Goal: Task Accomplishment & Management: Manage account settings

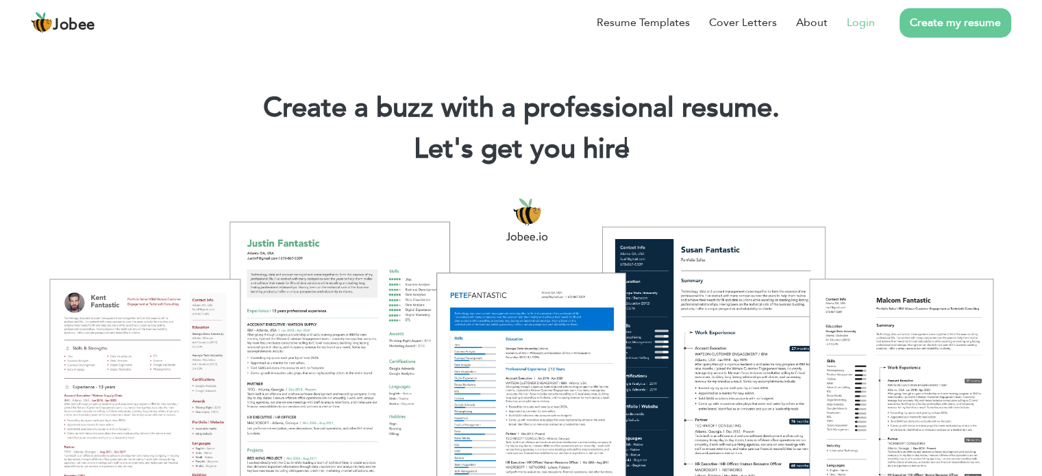
click at [865, 18] on link "Login" at bounding box center [861, 22] width 28 height 16
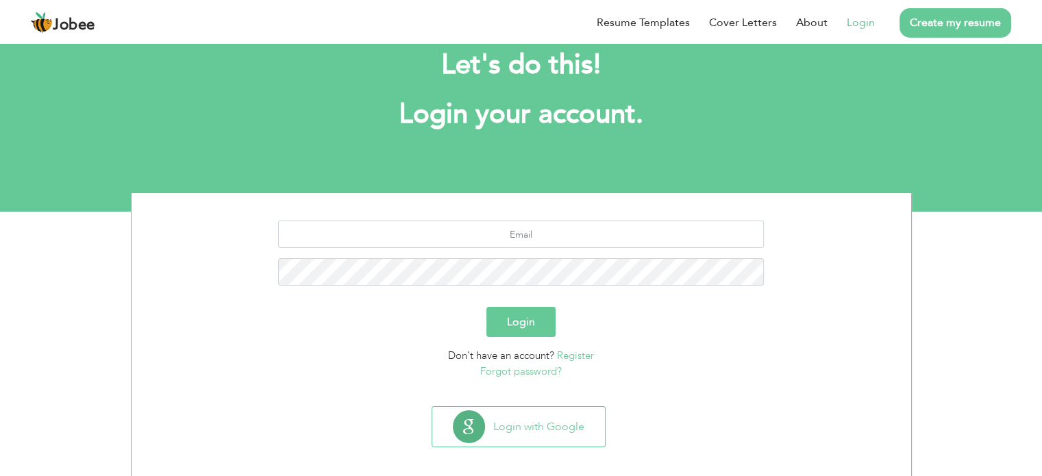
scroll to position [43, 0]
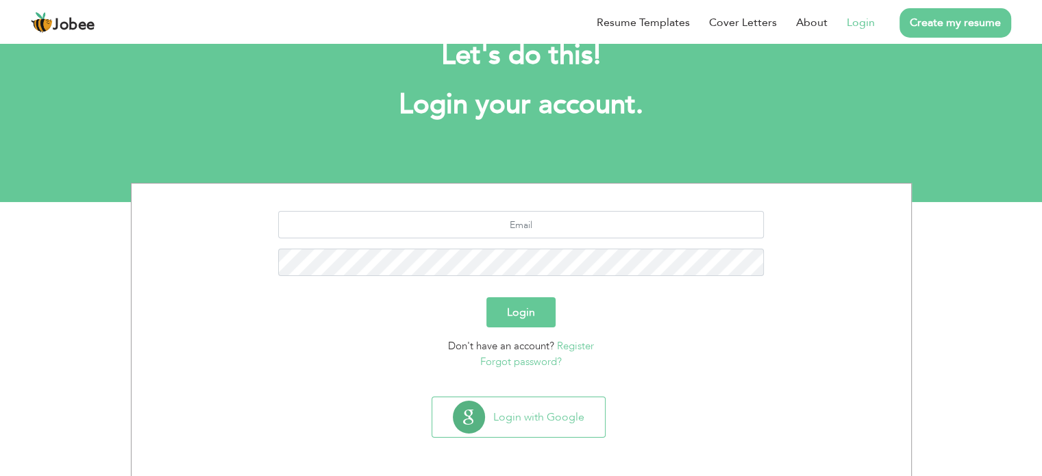
click at [516, 310] on button "Login" at bounding box center [520, 312] width 69 height 30
type button "Login"
type input "mubasharazam786@gmail.com"
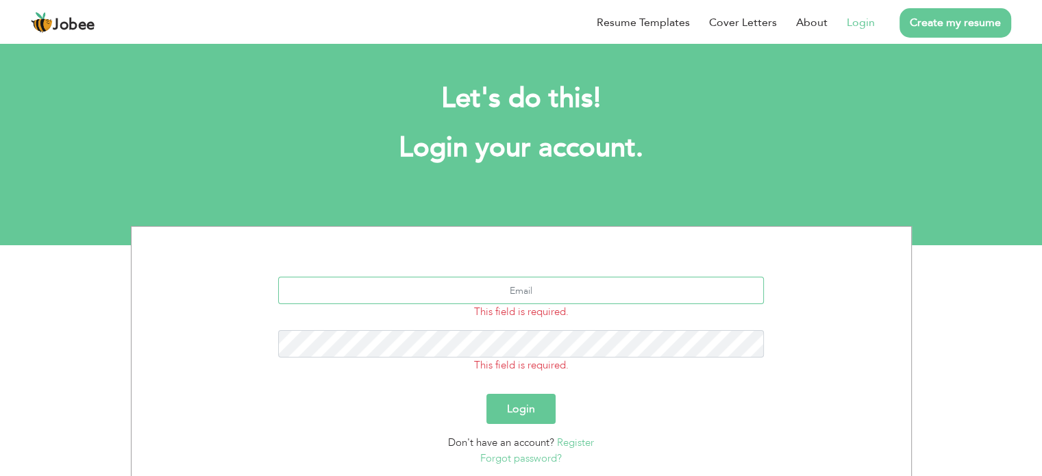
click at [503, 299] on input "text" at bounding box center [521, 290] width 486 height 27
type input "[EMAIL_ADDRESS][DOMAIN_NAME]"
click at [530, 408] on button "Login" at bounding box center [520, 409] width 69 height 30
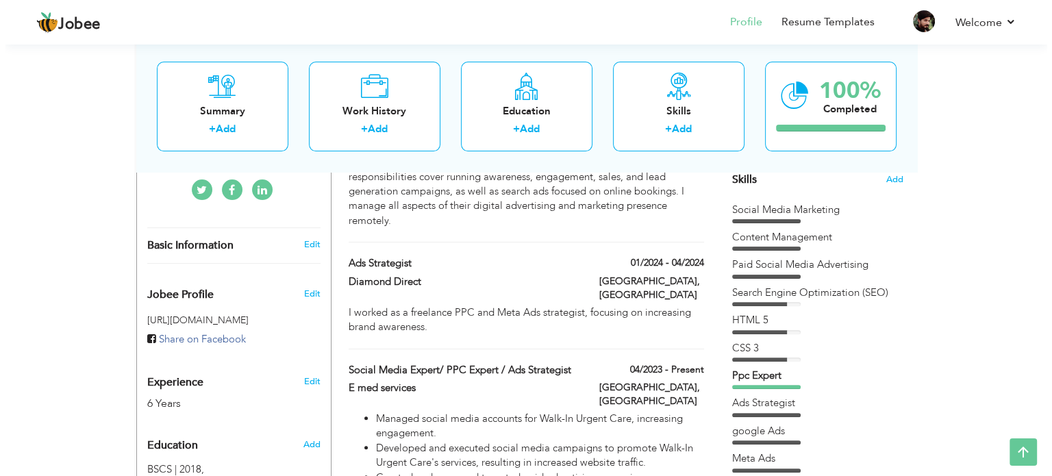
scroll to position [366, 0]
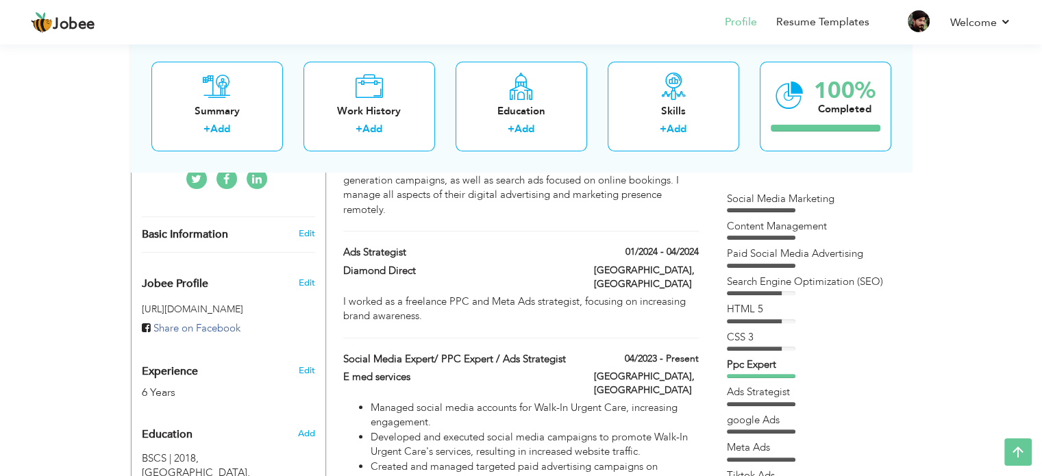
drag, startPoint x: 1046, startPoint y: 119, endPoint x: 1052, endPoint y: 211, distance: 92.0
click at [304, 365] on link "Edit" at bounding box center [306, 371] width 16 height 12
type input "[PERSON_NAME]"
type input "Azam"
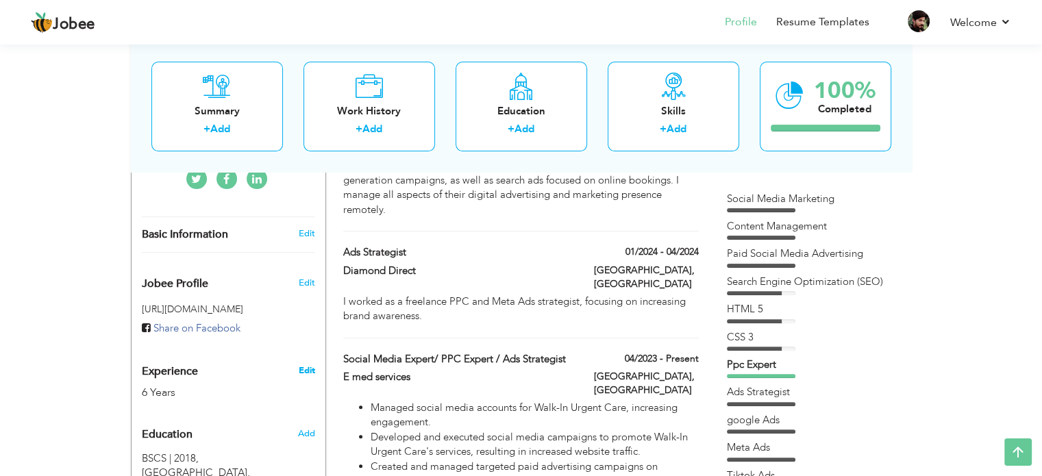
type input "03450421609"
select select "number:166"
type input "[GEOGRAPHIC_DATA]"
select select "number:8"
type input "E MAD SARVICES"
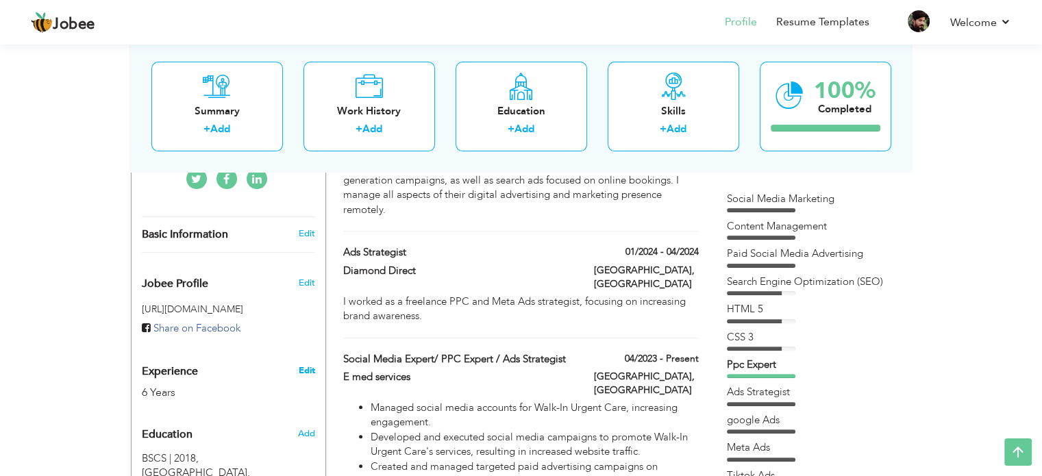
type input "Social Media Expert/ PPC Expert / Ads strategist/ Content Creator"
type input "[URL][DOMAIN_NAME][PERSON_NAME]"
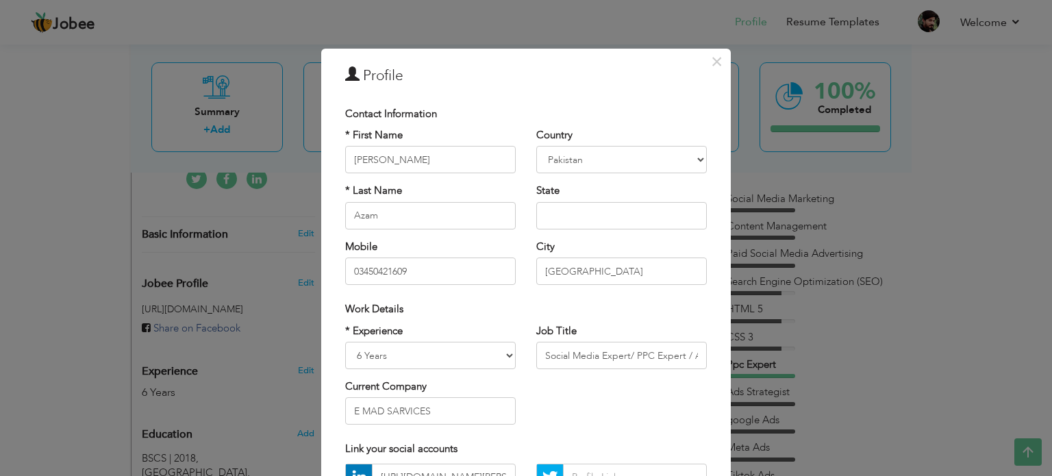
click at [515, 304] on div "Work Details" at bounding box center [526, 309] width 362 height 14
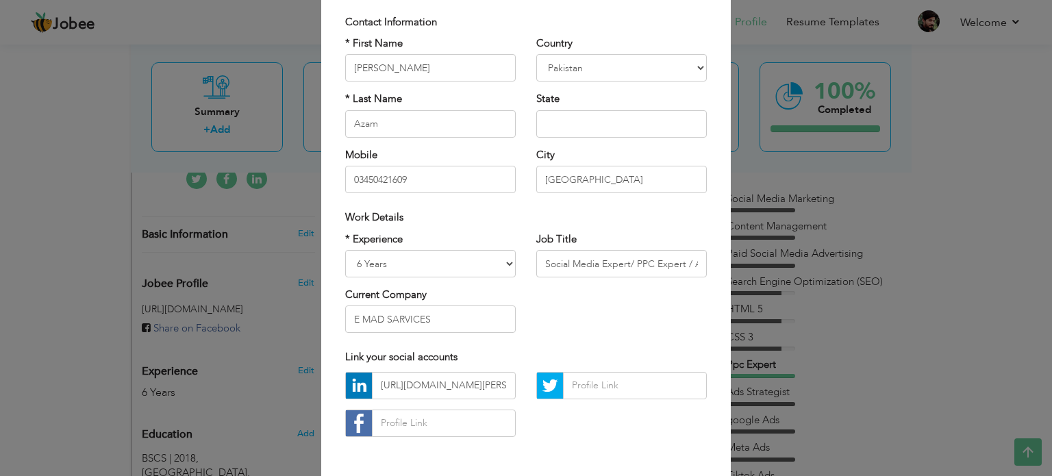
scroll to position [110, 0]
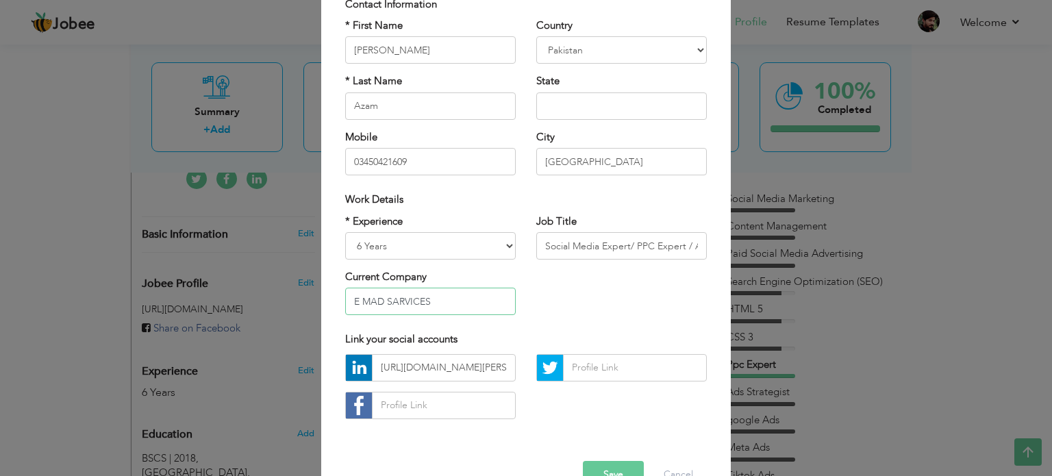
click at [460, 308] on input "E MAD SARVICES" at bounding box center [430, 301] width 171 height 27
type input "E"
type input "[DOMAIN_NAME]"
click at [612, 465] on button "Save" at bounding box center [613, 474] width 61 height 27
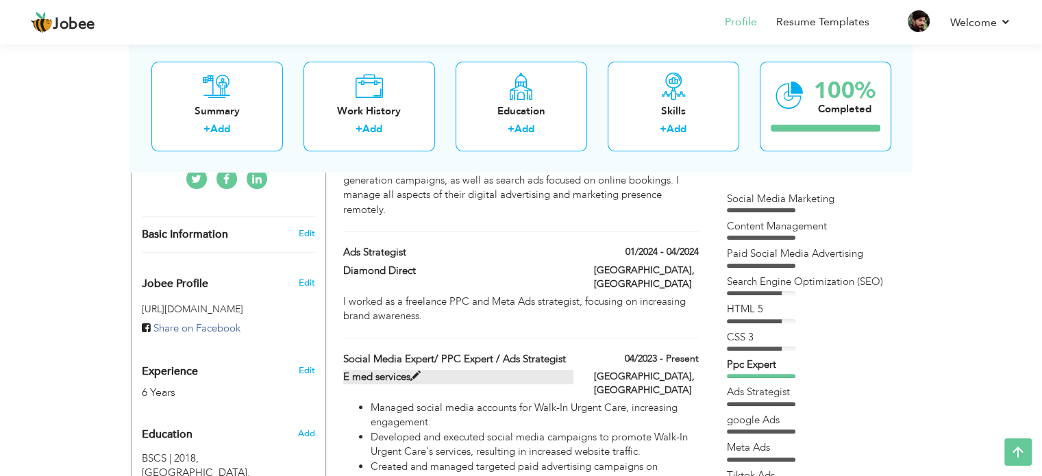
click at [414, 371] on span at bounding box center [415, 376] width 10 height 10
type input "Social Media Expert/ PPC Expert / Ads strategist"
type input "E med services"
type input "04/2023"
type input "[GEOGRAPHIC_DATA]"
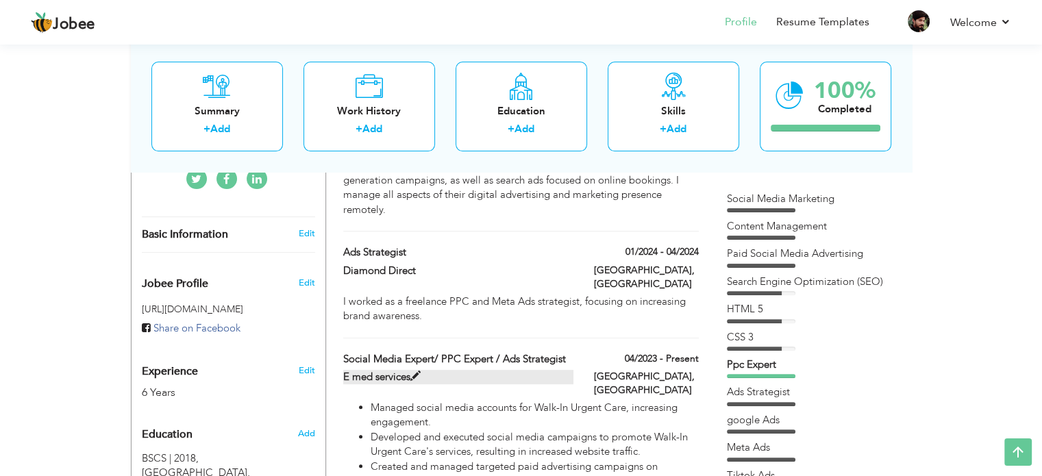
type input "[GEOGRAPHIC_DATA]"
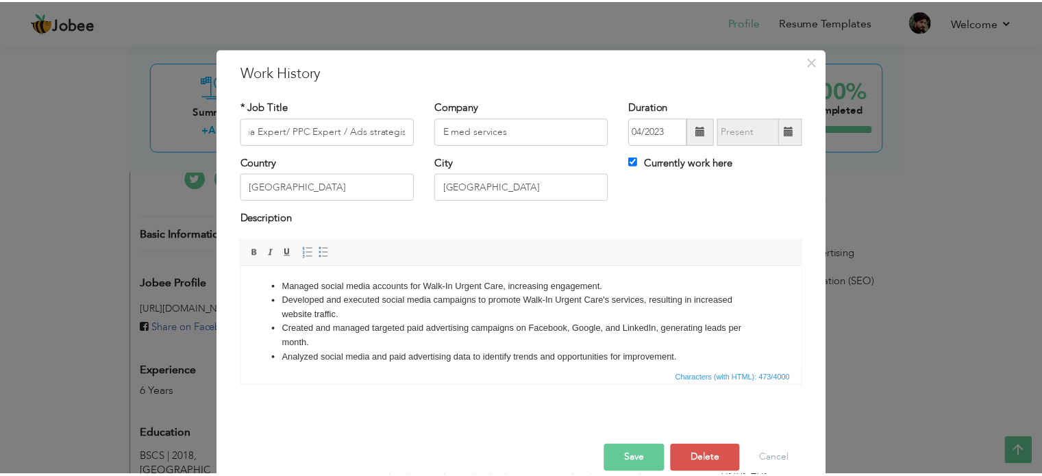
scroll to position [0, 0]
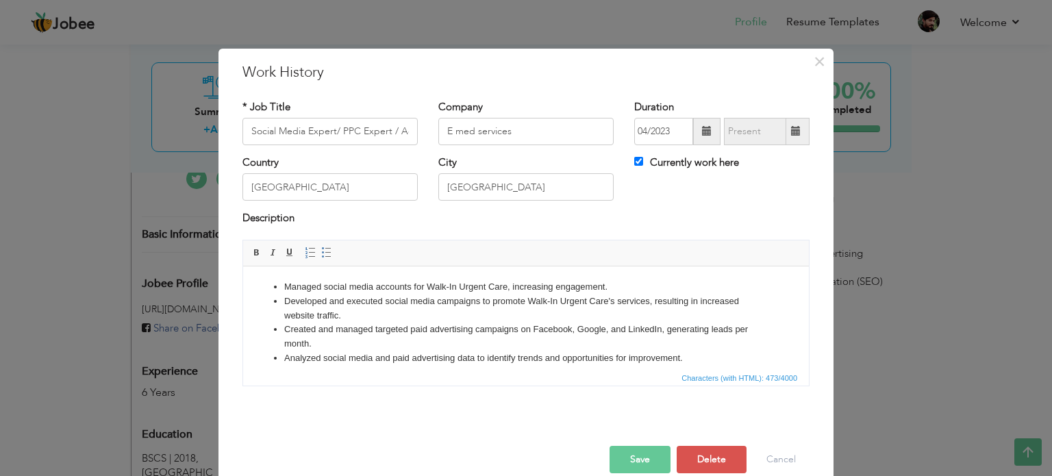
click at [793, 134] on span at bounding box center [796, 131] width 10 height 10
click at [635, 162] on input "Currently work here" at bounding box center [638, 161] width 9 height 9
checkbox input "false"
click at [793, 131] on span at bounding box center [796, 131] width 10 height 10
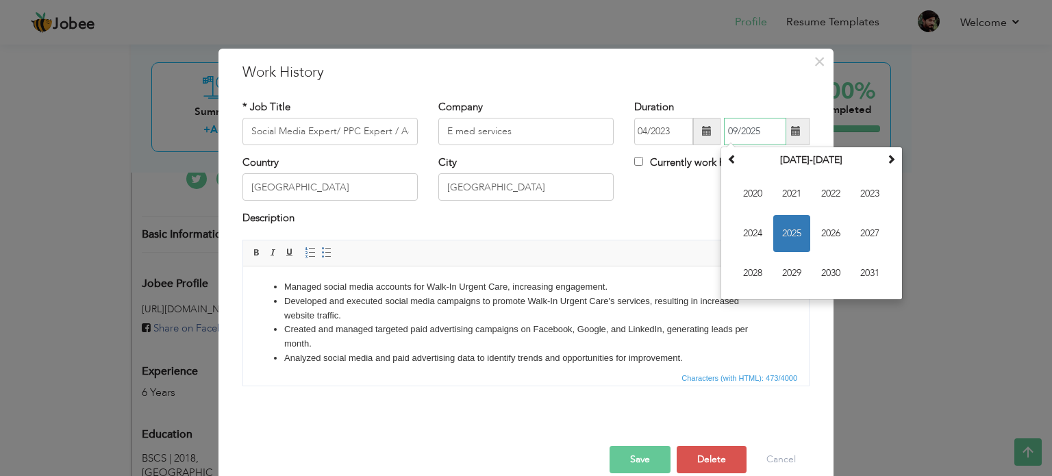
click at [787, 235] on span "2025" at bounding box center [792, 233] width 37 height 37
click at [828, 229] on span "[DATE]" at bounding box center [831, 233] width 37 height 37
type input "07/2025"
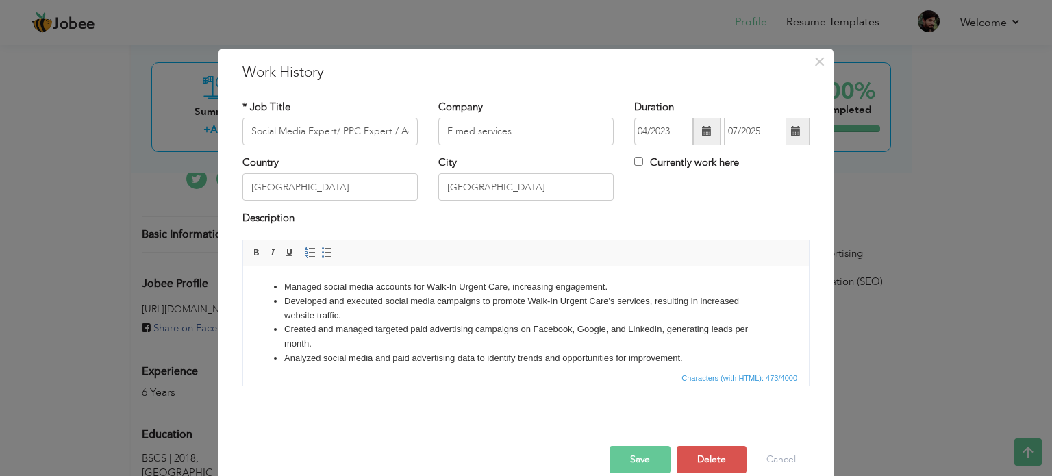
click at [636, 460] on button "Save" at bounding box center [640, 459] width 61 height 27
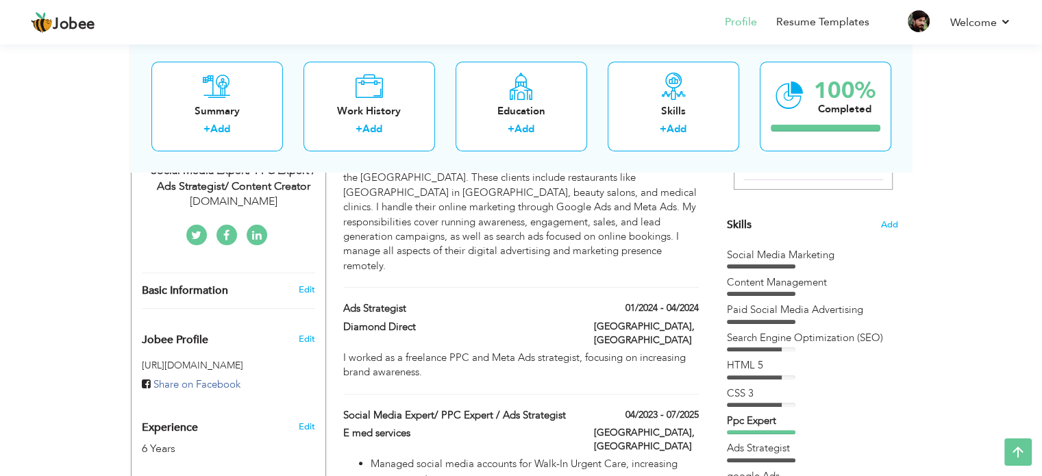
scroll to position [293, 0]
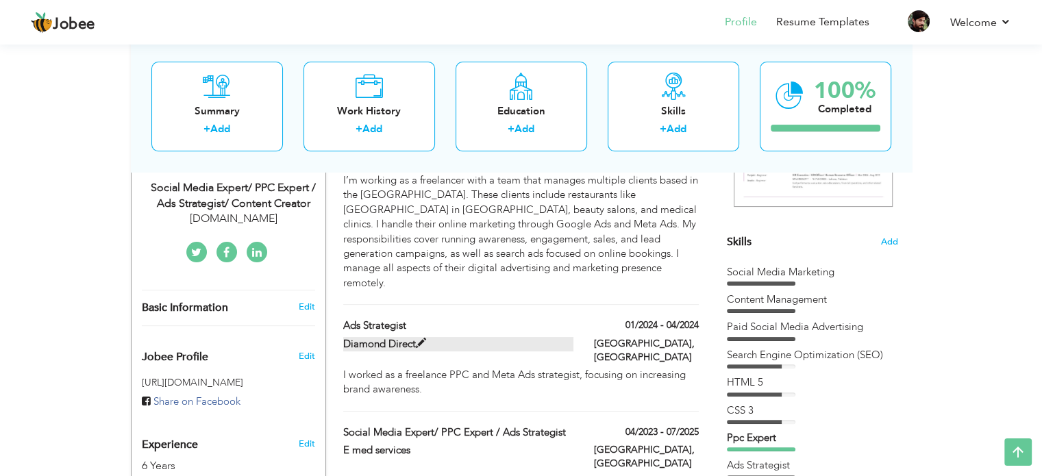
click at [419, 338] on span at bounding box center [421, 343] width 10 height 10
type input "Ads strategist"
type input "Diamond Direct"
type input "01/2024"
type input "04/2024"
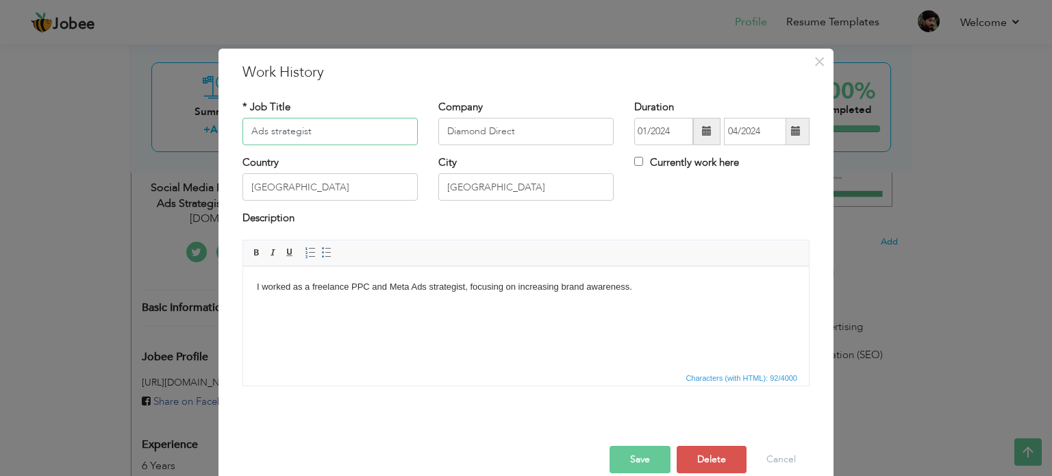
drag, startPoint x: 306, startPoint y: 131, endPoint x: 240, endPoint y: 146, distance: 66.8
click at [240, 146] on div "* Job Title Ads strategist" at bounding box center [330, 127] width 196 height 55
click at [817, 58] on span "×" at bounding box center [820, 61] width 12 height 25
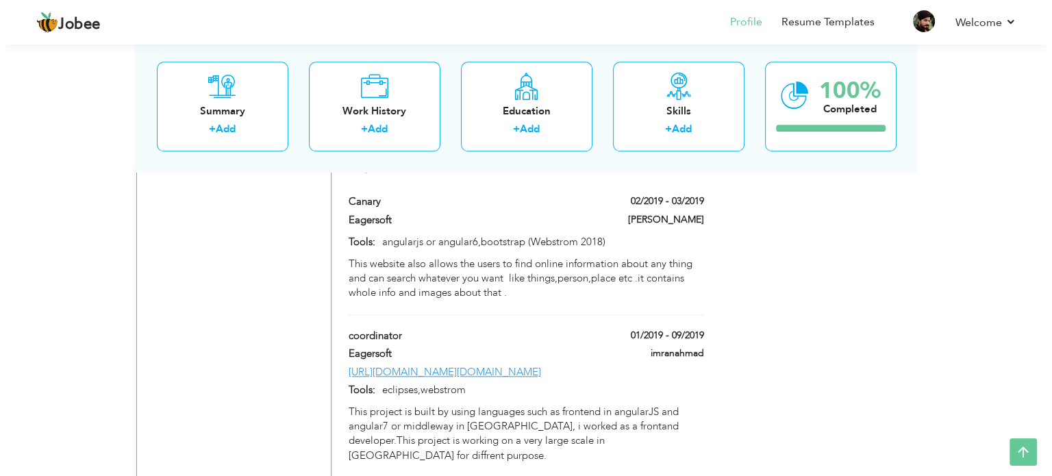
scroll to position [1211, 0]
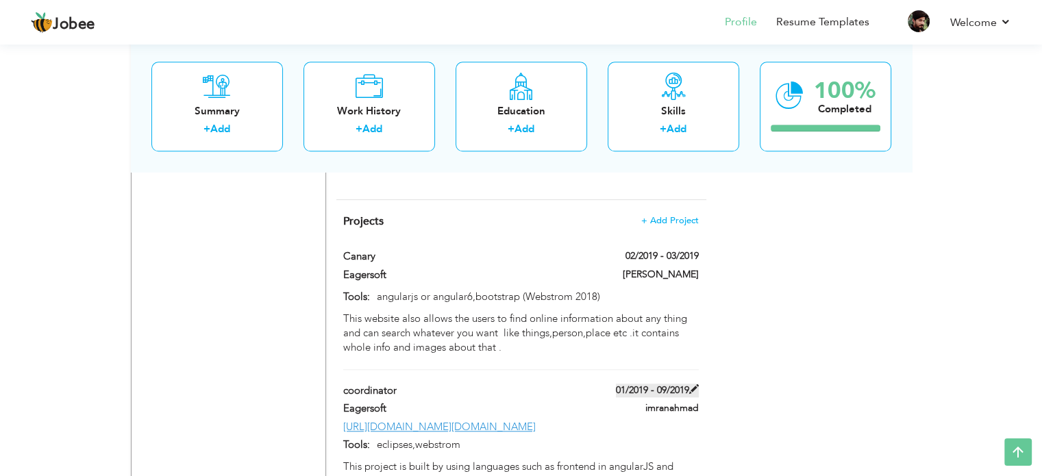
click at [692, 384] on span at bounding box center [694, 389] width 10 height 10
type input "coordinator"
type input "Eagersoft"
type input "01/2019"
type input "09/2019"
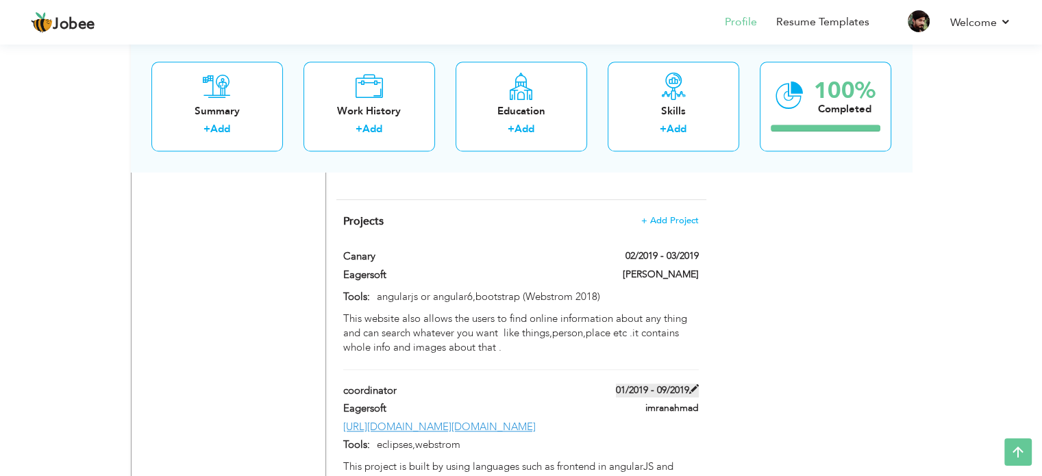
type input "[URL][DOMAIN_NAME][DOMAIN_NAME]"
type input "eclipses,webstrom"
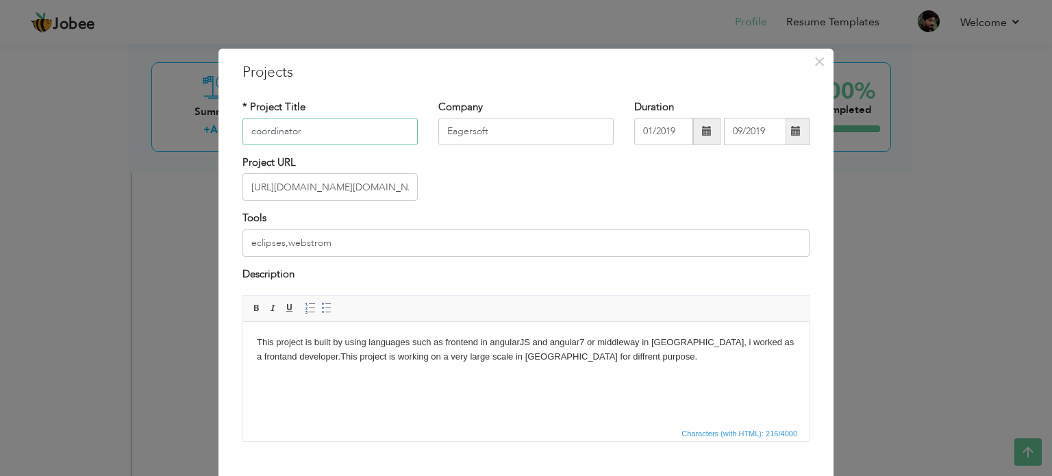
drag, startPoint x: 307, startPoint y: 132, endPoint x: 239, endPoint y: 132, distance: 67.8
click at [243, 132] on input "coordinator" at bounding box center [330, 131] width 175 height 27
paste input "Ads strategist"
type input "Ads strategist"
drag, startPoint x: 490, startPoint y: 128, endPoint x: 423, endPoint y: 125, distance: 67.2
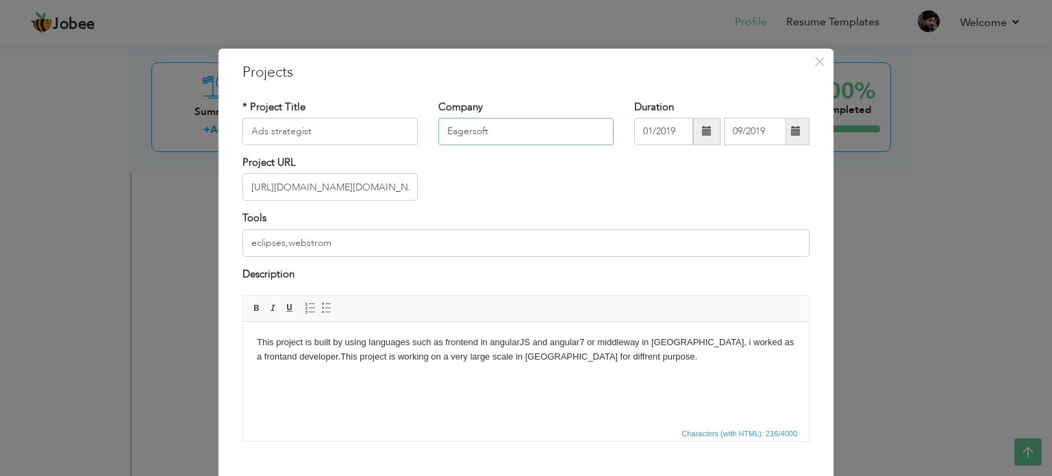
click at [428, 125] on div "Company Eagersoft" at bounding box center [526, 127] width 196 height 55
type input "Diamond Direct"
click at [702, 134] on span at bounding box center [707, 131] width 10 height 10
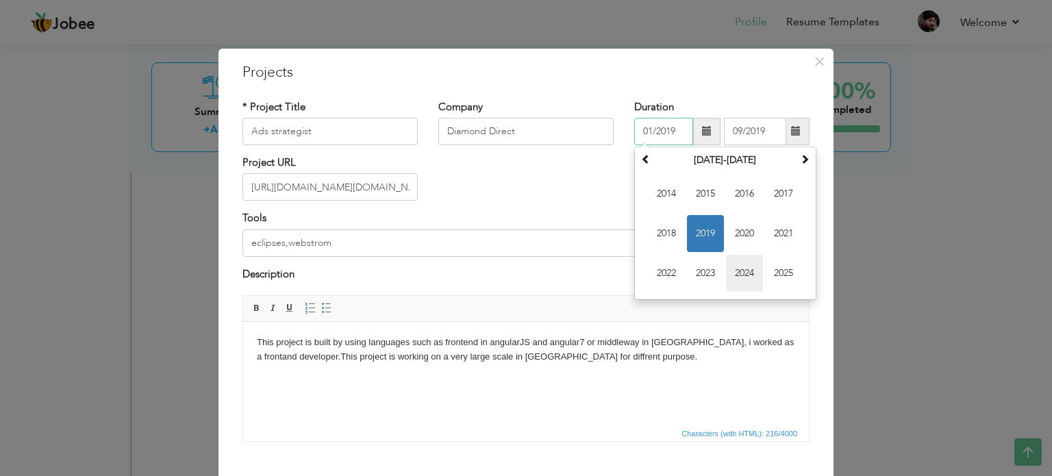
click at [746, 274] on span "2024" at bounding box center [744, 273] width 37 height 37
click at [660, 197] on span "Jan" at bounding box center [666, 193] width 37 height 37
type input "01/2024"
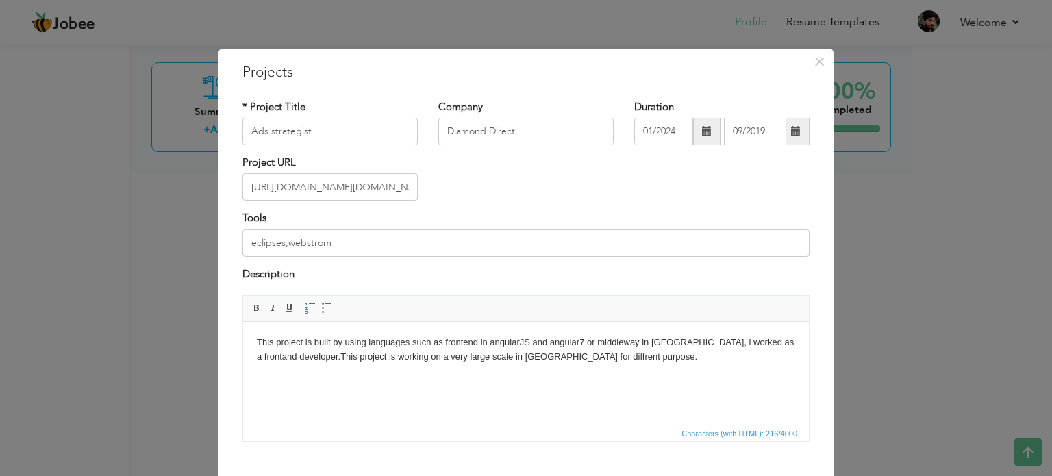
click at [789, 139] on span at bounding box center [796, 131] width 27 height 27
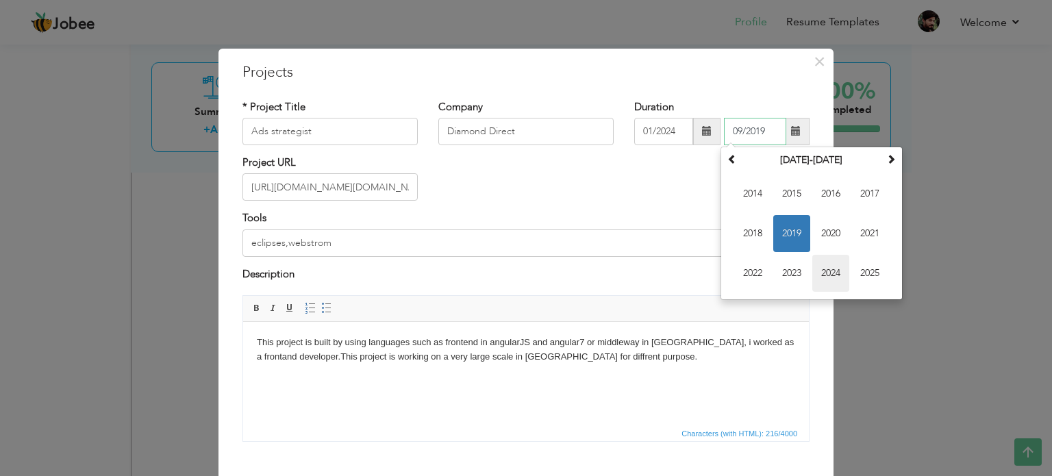
click at [837, 273] on span "2024" at bounding box center [831, 273] width 37 height 37
click at [865, 197] on span "Apr" at bounding box center [870, 193] width 37 height 37
type input "04/2024"
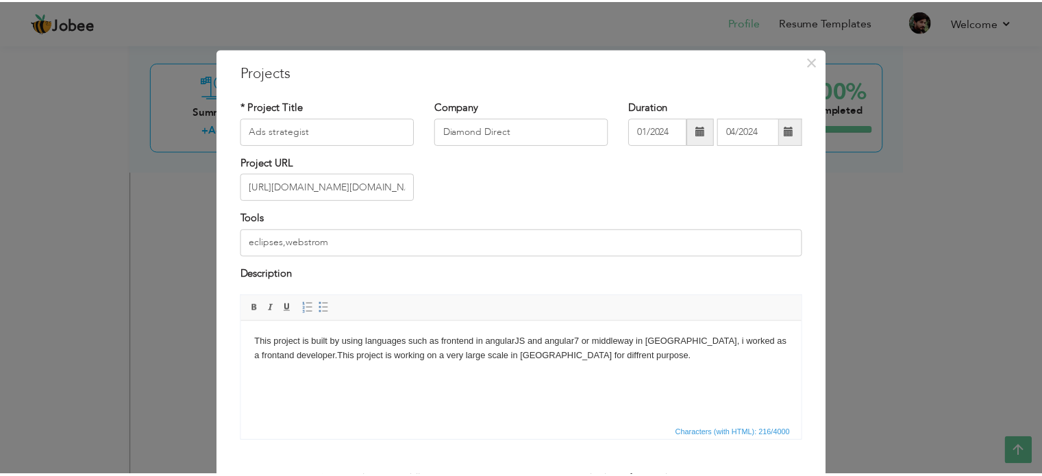
scroll to position [76, 0]
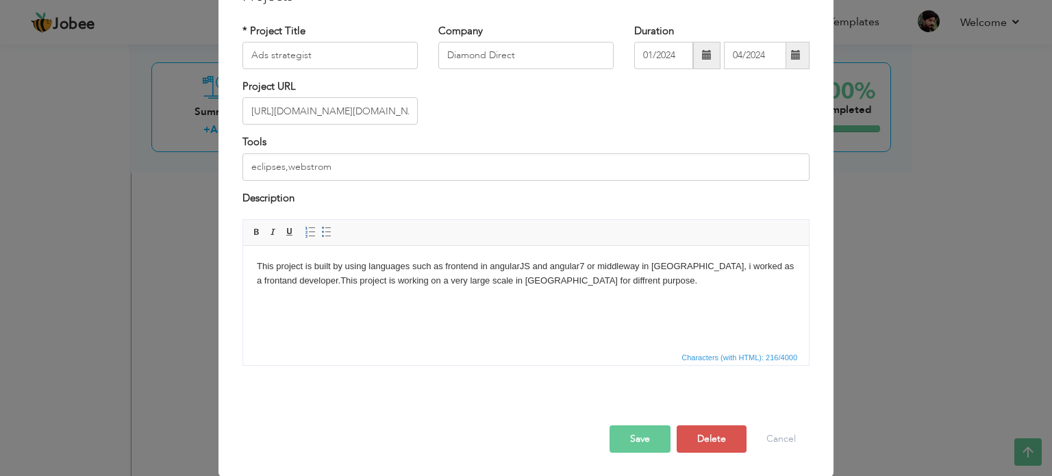
click at [625, 435] on button "Save" at bounding box center [640, 438] width 61 height 27
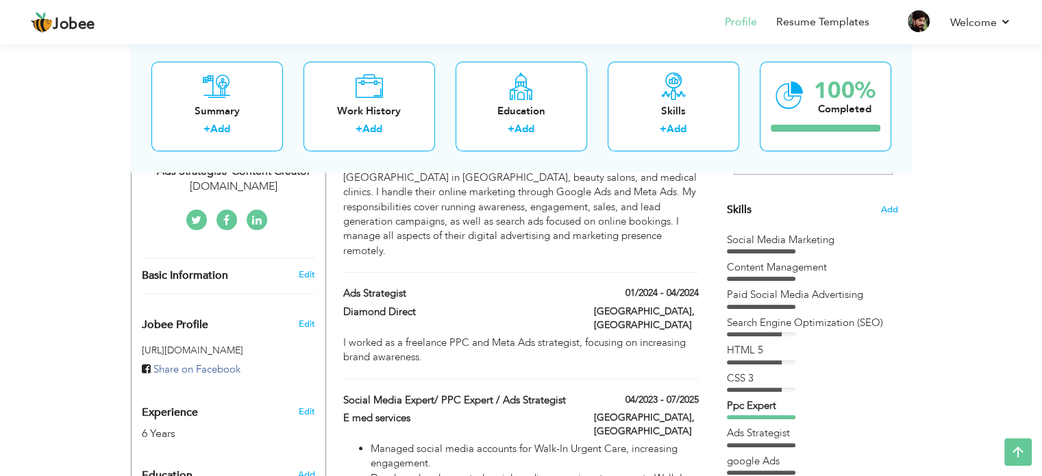
scroll to position [329, 0]
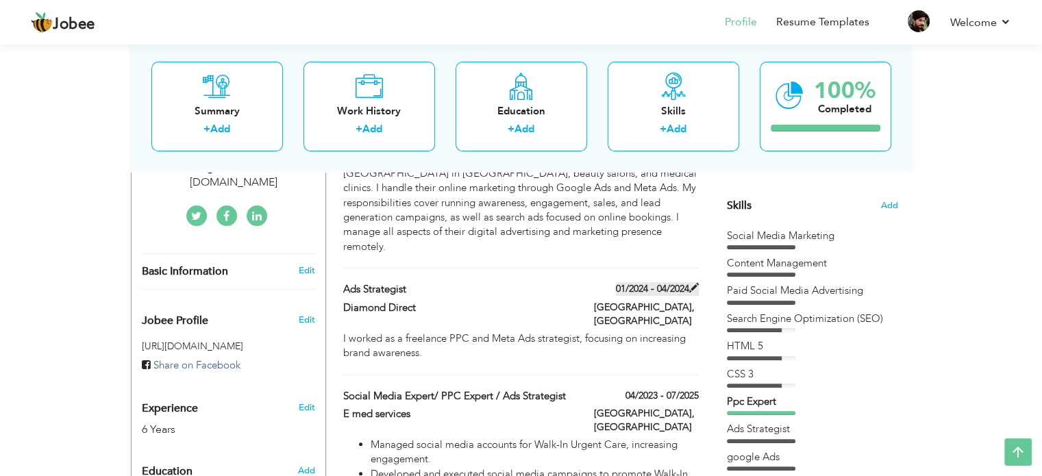
click at [693, 283] on span at bounding box center [694, 288] width 10 height 10
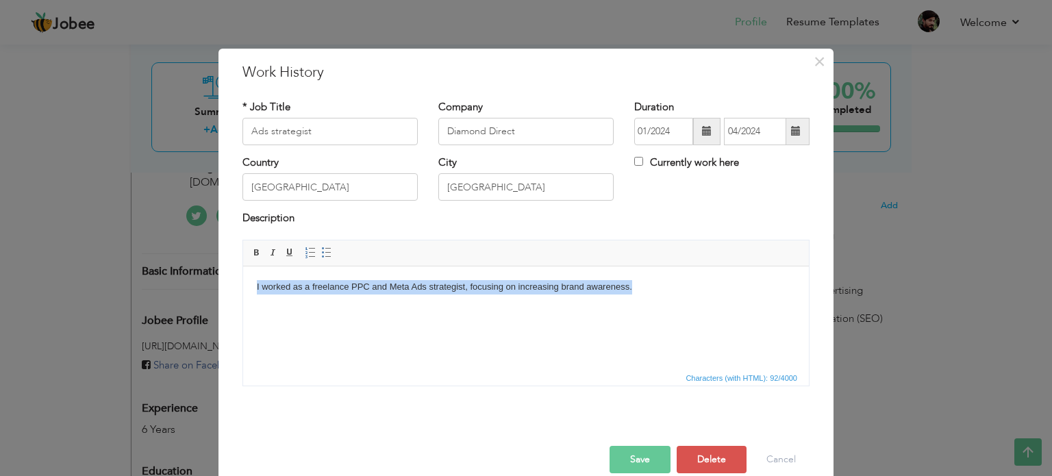
drag, startPoint x: 639, startPoint y: 288, endPoint x: 249, endPoint y: 291, distance: 389.9
click at [249, 291] on html "I worked as a freelance PPC and Meta Ads strategist, focusing on increasing bra…" at bounding box center [526, 287] width 566 height 42
copy body "I worked as a freelance PPC and Meta Ads strategist, focusing on increasing bra…"
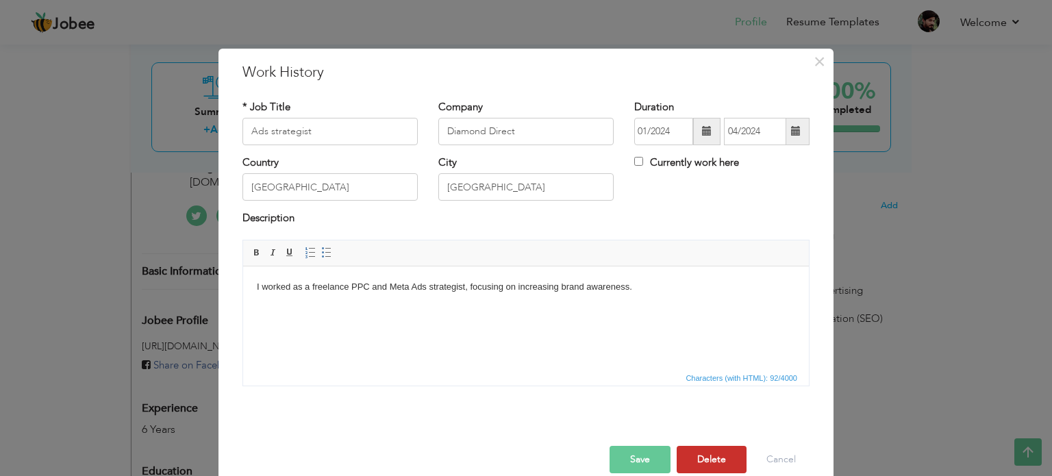
click at [702, 465] on button "Delete" at bounding box center [712, 459] width 70 height 27
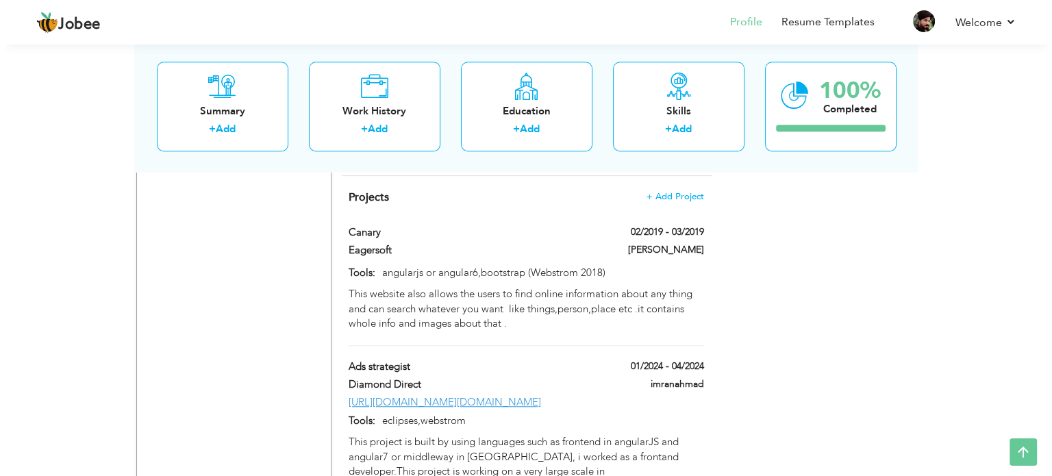
scroll to position [1126, 0]
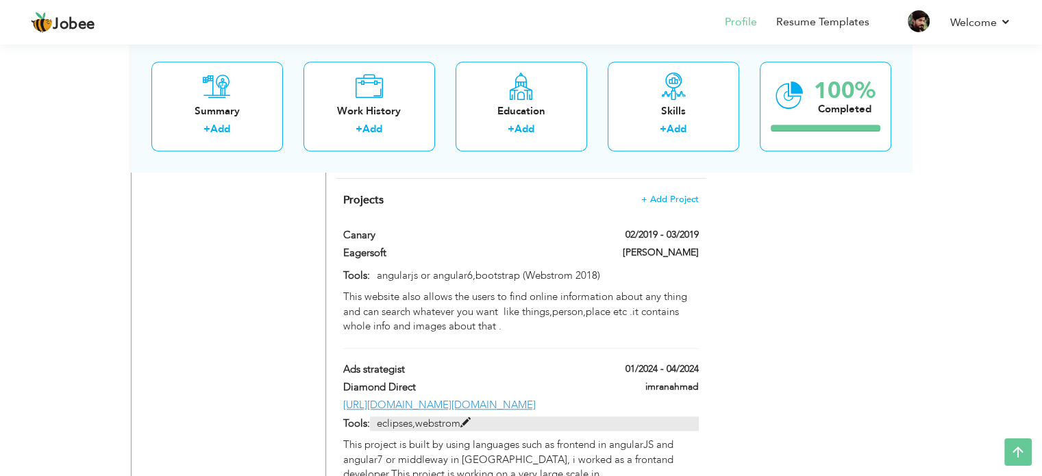
click at [465, 418] on span at bounding box center [465, 423] width 10 height 10
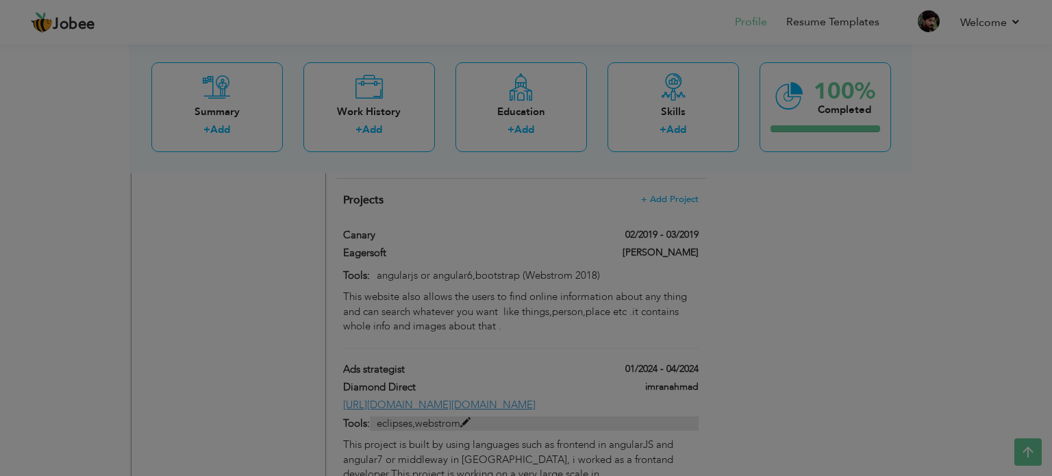
scroll to position [0, 0]
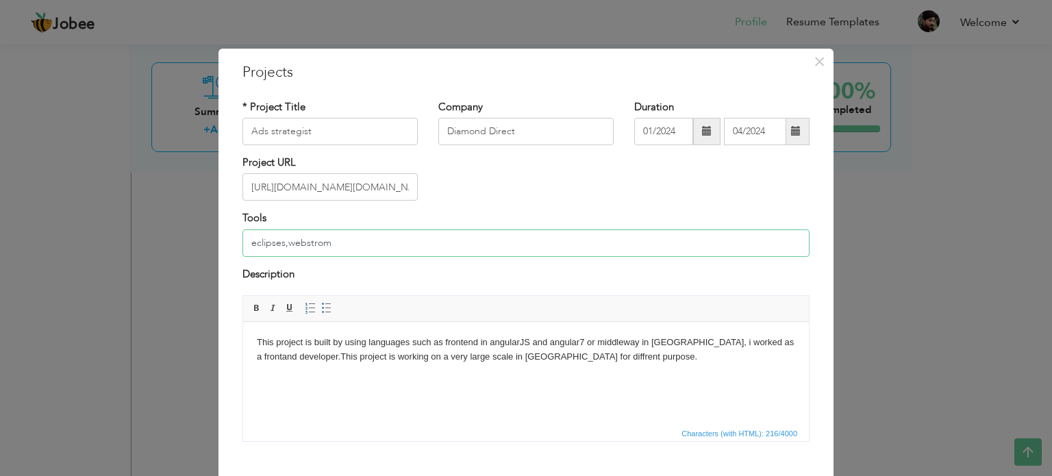
click at [373, 245] on input "eclipses,webstrom" at bounding box center [526, 243] width 567 height 27
drag, startPoint x: 373, startPoint y: 245, endPoint x: 227, endPoint y: 246, distance: 145.3
click at [232, 246] on div "Tools eclipses,webstrom" at bounding box center [526, 238] width 588 height 55
type input "M"
type input "Ads Manager ,Google analytics,GTM,Samrush,google keyword planner"
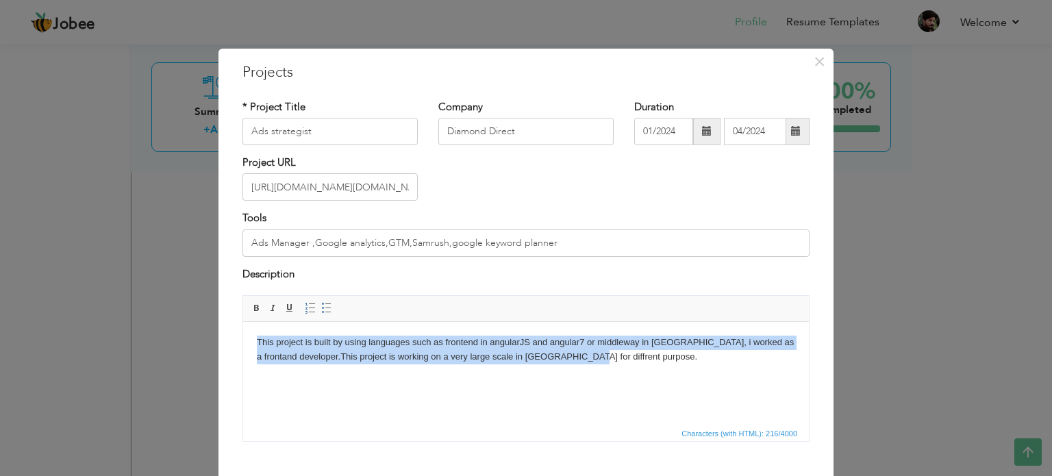
drag, startPoint x: 600, startPoint y: 358, endPoint x: 457, endPoint y: 661, distance: 334.7
click at [243, 340] on html "This project is built by using languages such as frontend in angularJS and angu…" at bounding box center [526, 350] width 566 height 56
